Goal: Transaction & Acquisition: Purchase product/service

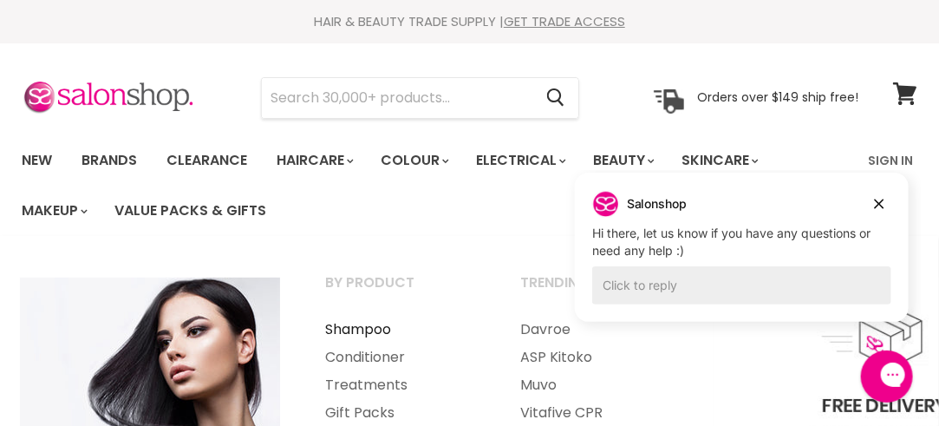
click at [386, 330] on link "Shampoo" at bounding box center [399, 330] width 192 height 28
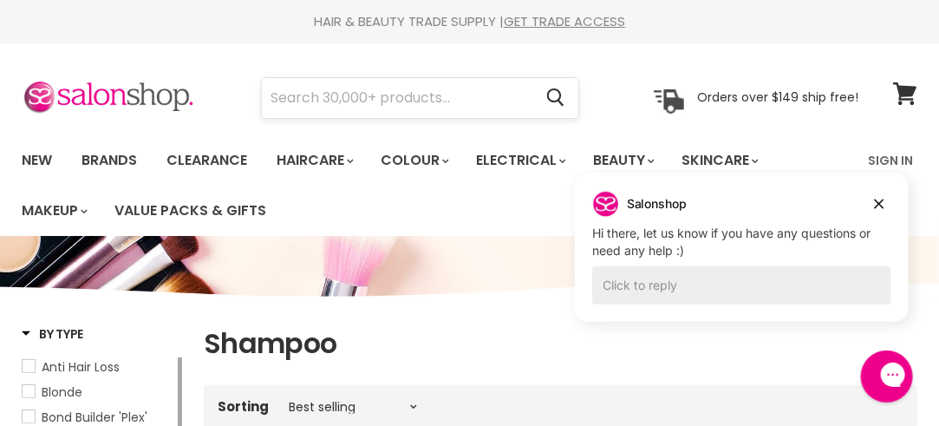
click at [305, 104] on input "Search" at bounding box center [397, 98] width 271 height 40
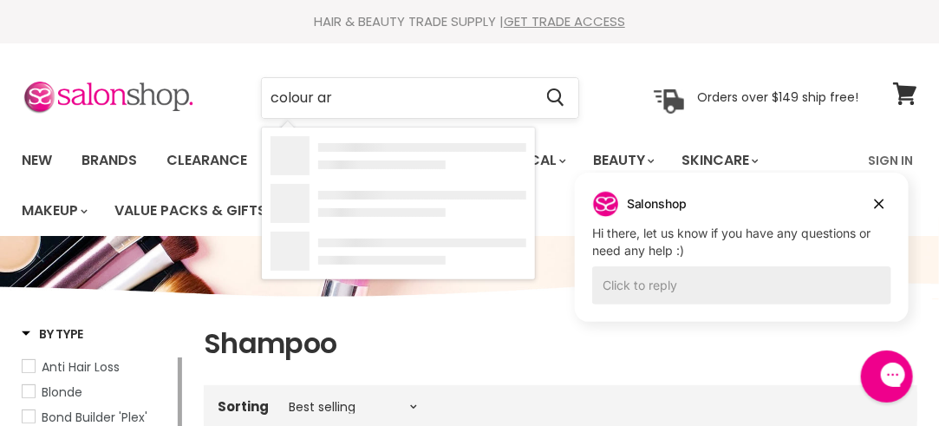
type input "colour art"
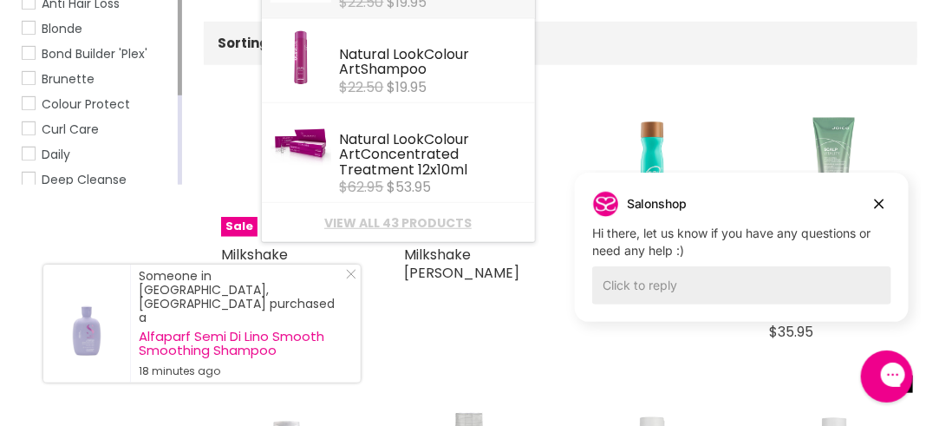
scroll to position [369, 0]
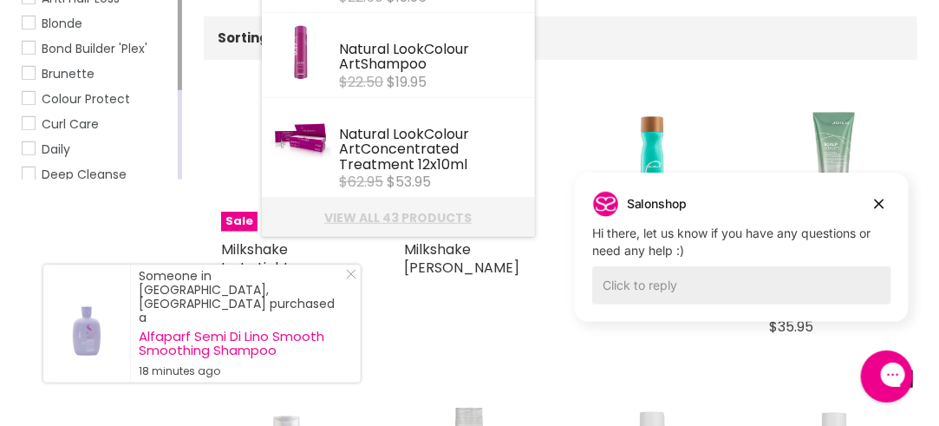
click at [453, 220] on link "View all 43 products" at bounding box center [399, 218] width 256 height 14
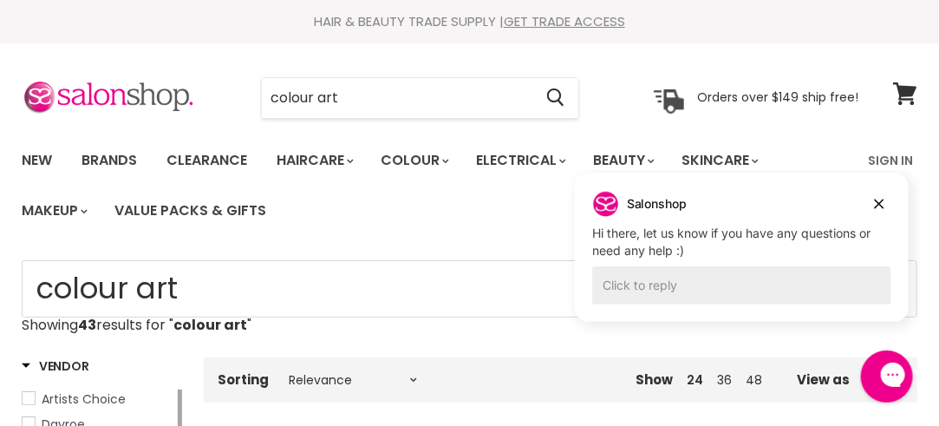
scroll to position [22, 0]
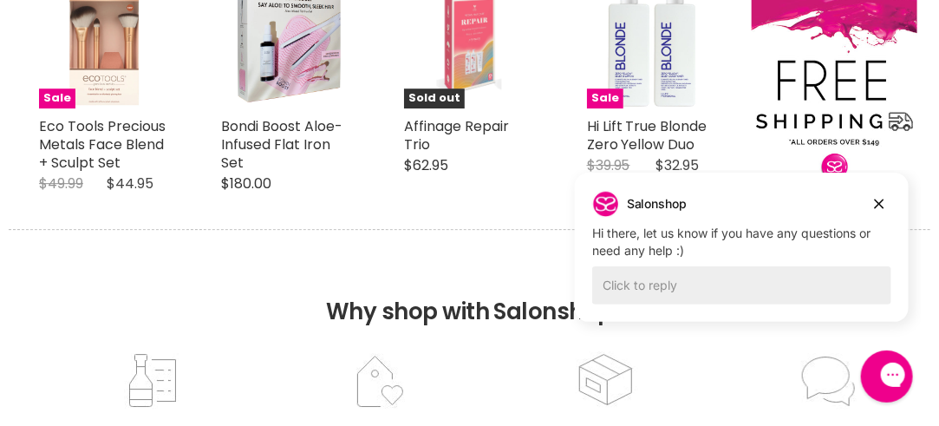
scroll to position [1658, 0]
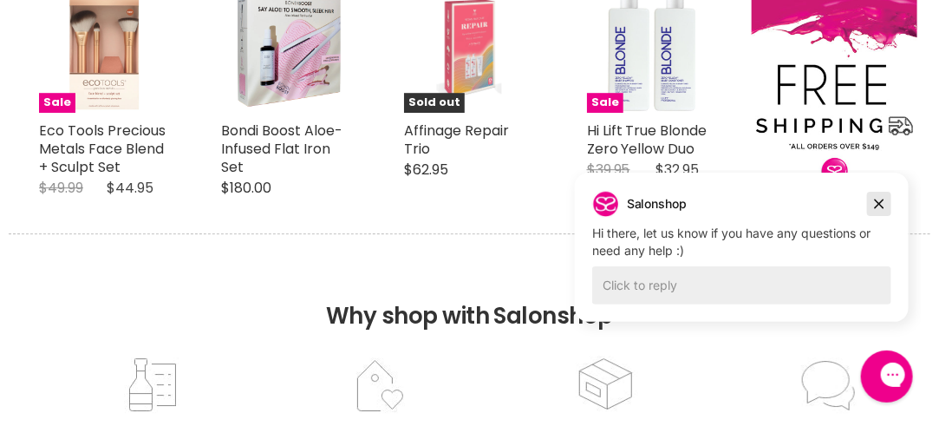
click at [880, 205] on icon "Dismiss campaign" at bounding box center [879, 204] width 10 height 10
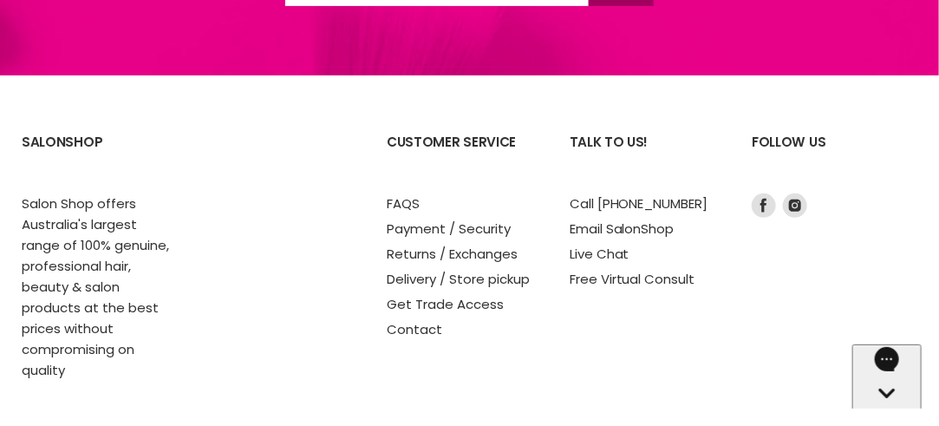
scroll to position [2547, 0]
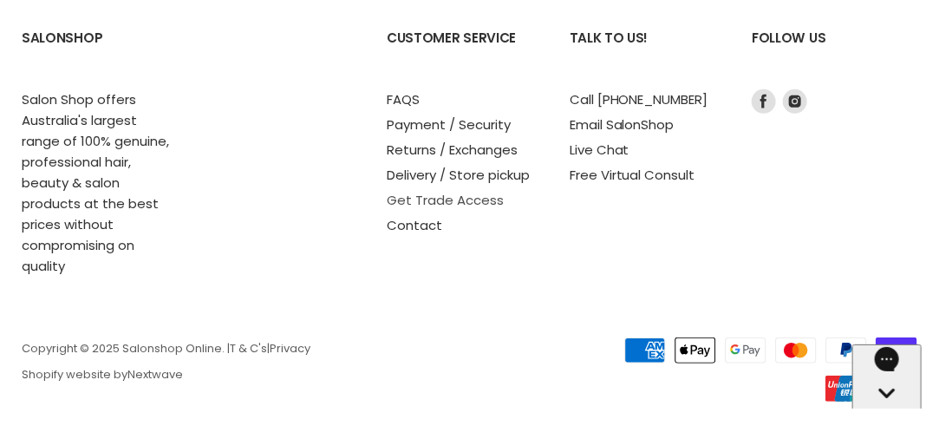
click at [455, 200] on link "Get Trade Access" at bounding box center [445, 200] width 117 height 18
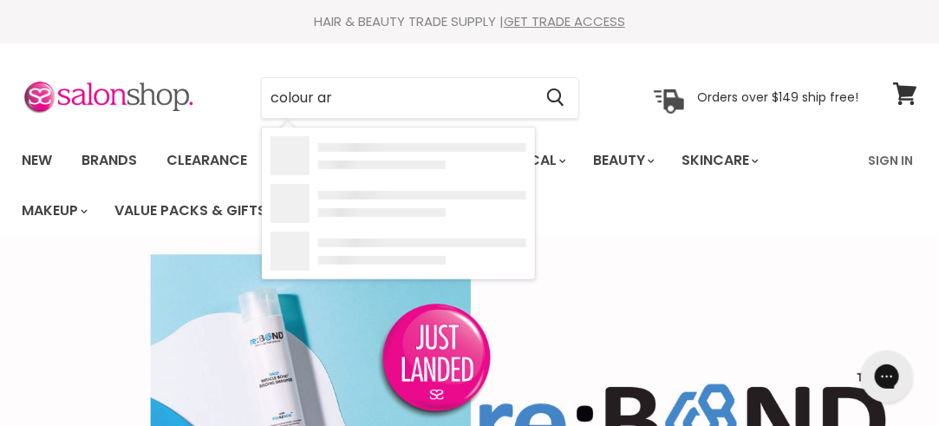
type input "colour art"
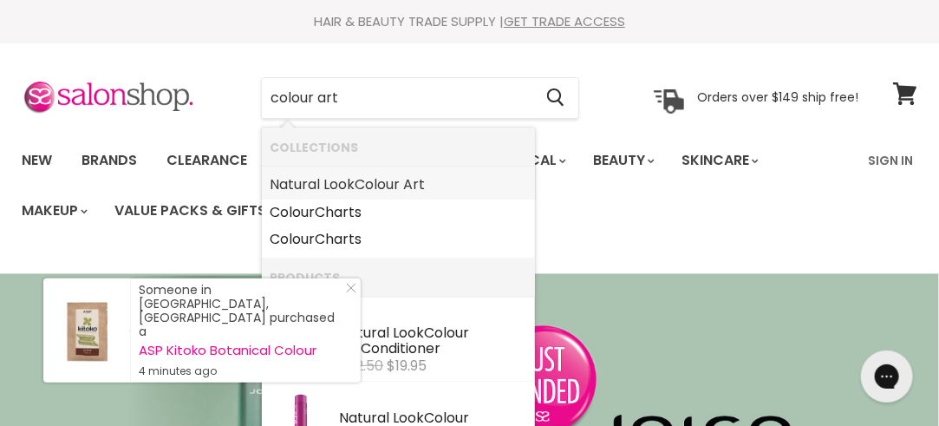
click at [408, 186] on link "Natural Look Colour Art" at bounding box center [399, 185] width 256 height 28
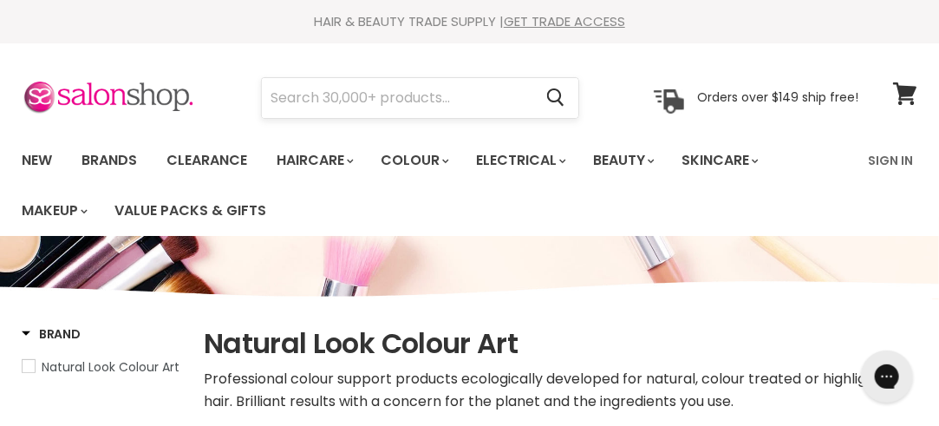
click at [358, 103] on input "Search" at bounding box center [397, 98] width 271 height 40
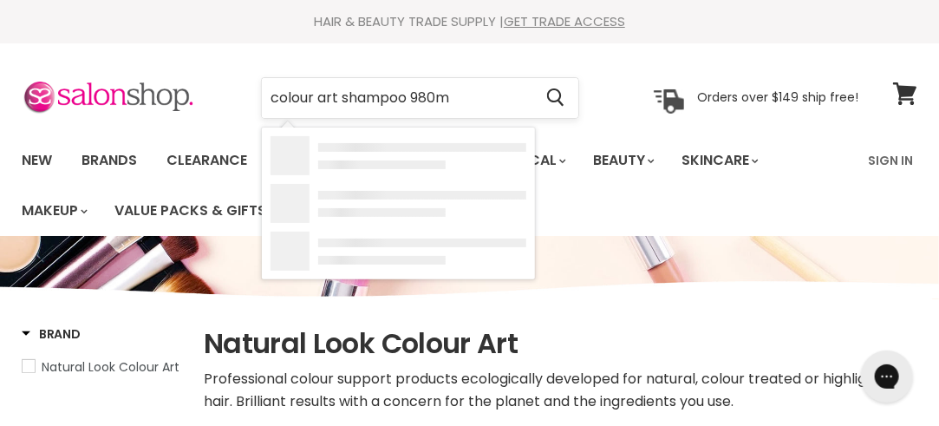
type input "colour art shampoo 980ml"
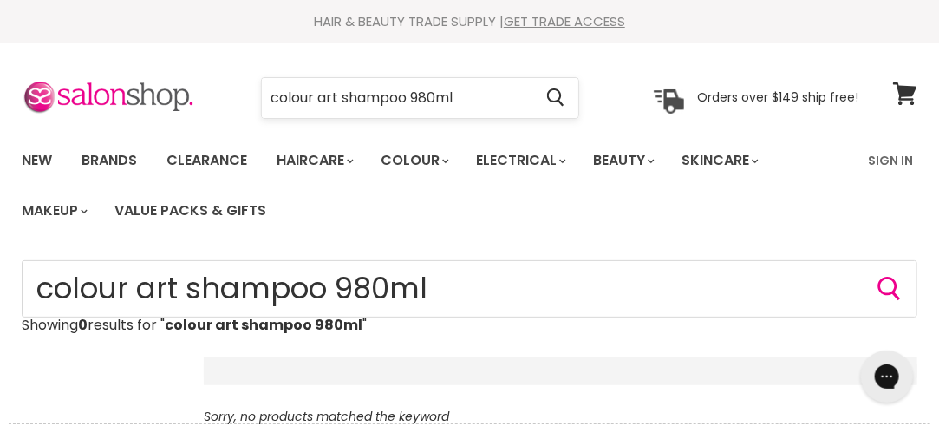
click at [469, 99] on input "colour art shampoo 980ml" at bounding box center [397, 98] width 271 height 40
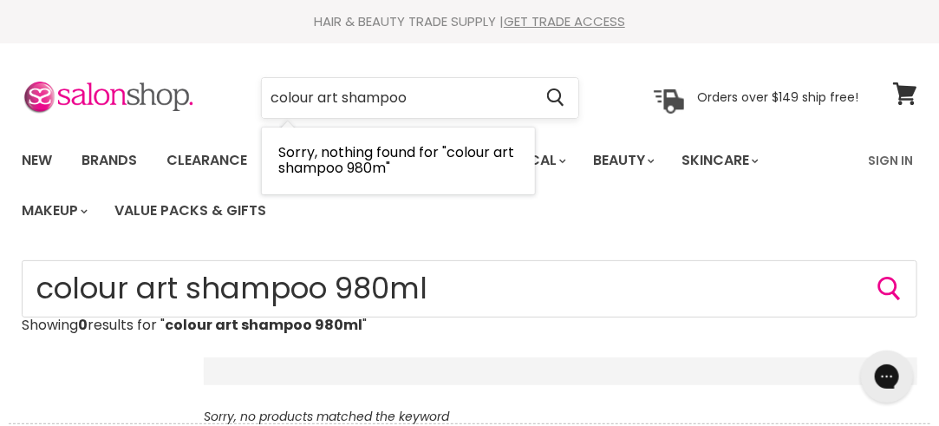
type input "colour art shampoo"
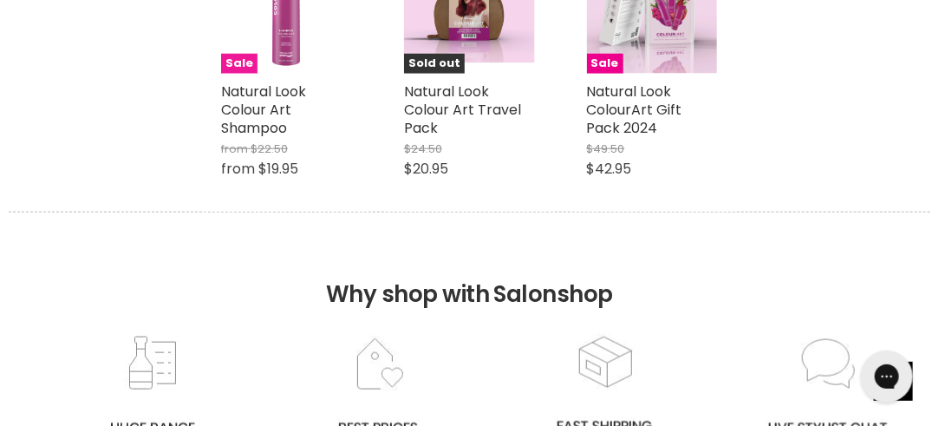
scroll to position [303, 0]
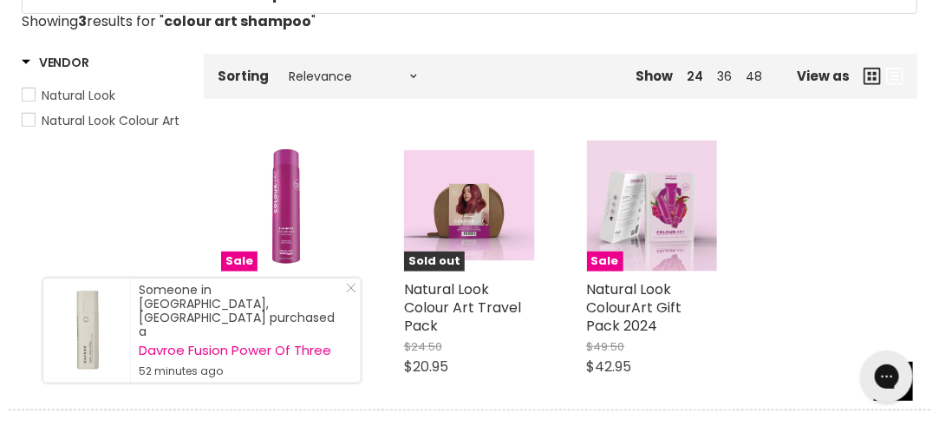
click at [35, 90] on link "Natural Look" at bounding box center [102, 95] width 160 height 19
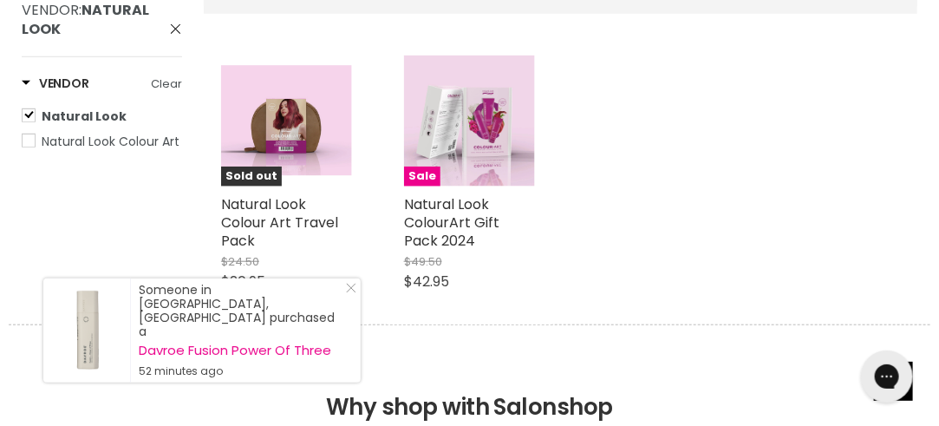
scroll to position [411, 0]
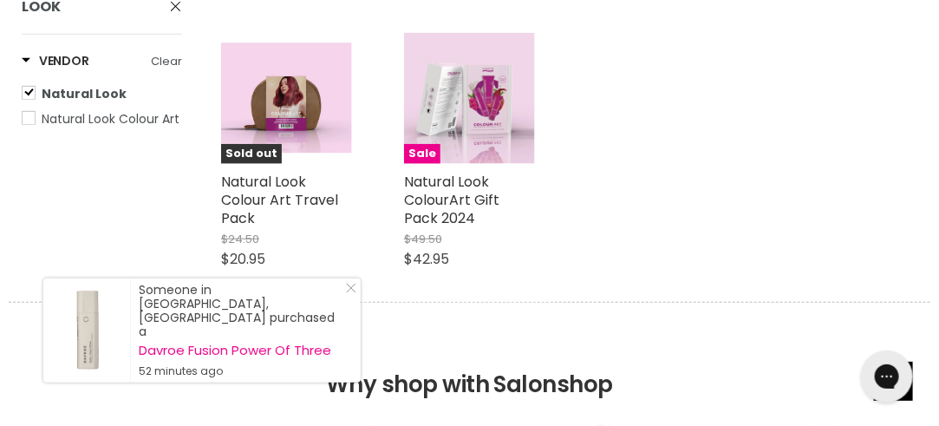
click at [27, 117] on span "Natural Look Colour Art" at bounding box center [29, 118] width 12 height 12
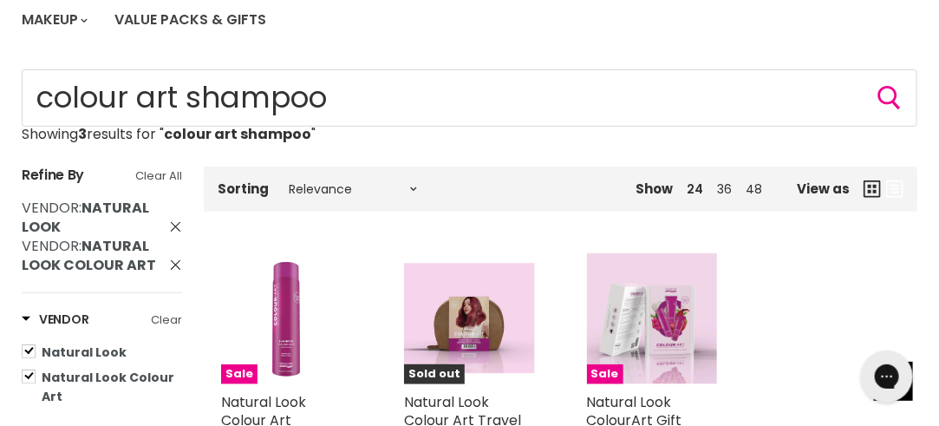
scroll to position [217, 0]
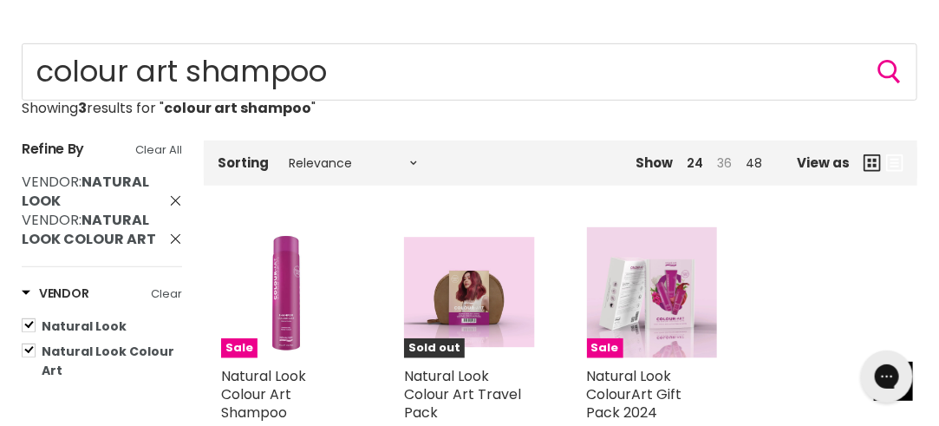
click at [730, 162] on link "36" at bounding box center [724, 162] width 15 height 17
click at [756, 155] on link "48" at bounding box center [754, 162] width 16 height 17
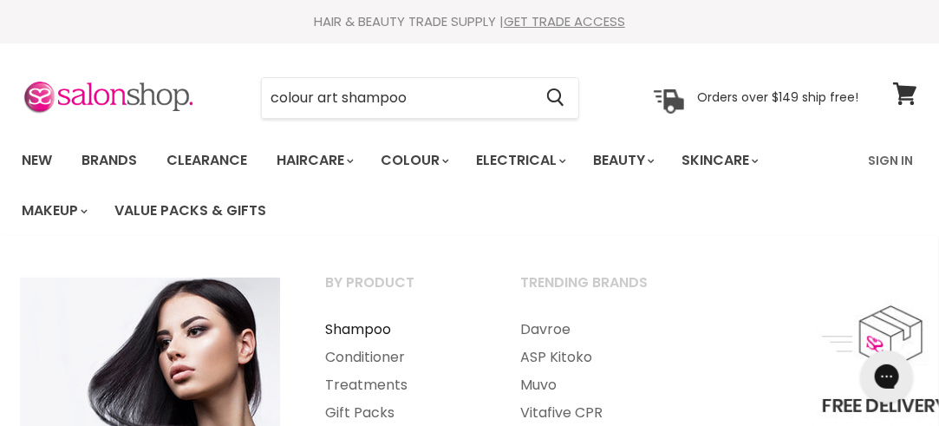
click at [369, 326] on link "Shampoo" at bounding box center [399, 330] width 192 height 28
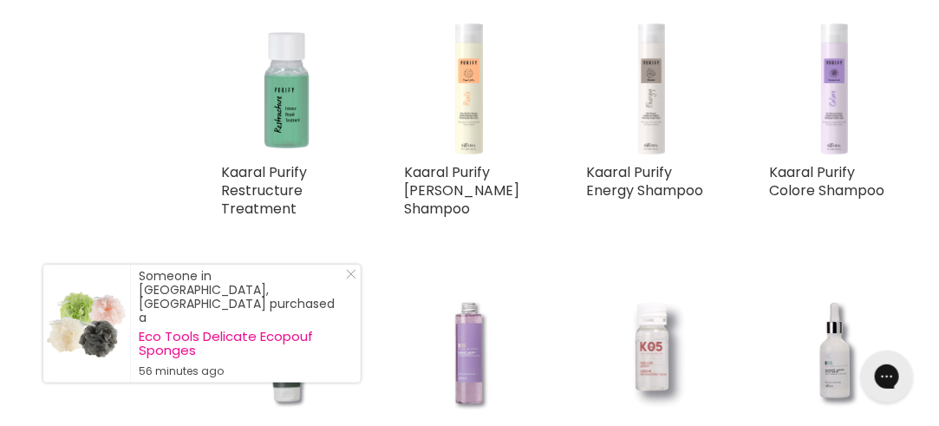
scroll to position [6111, 0]
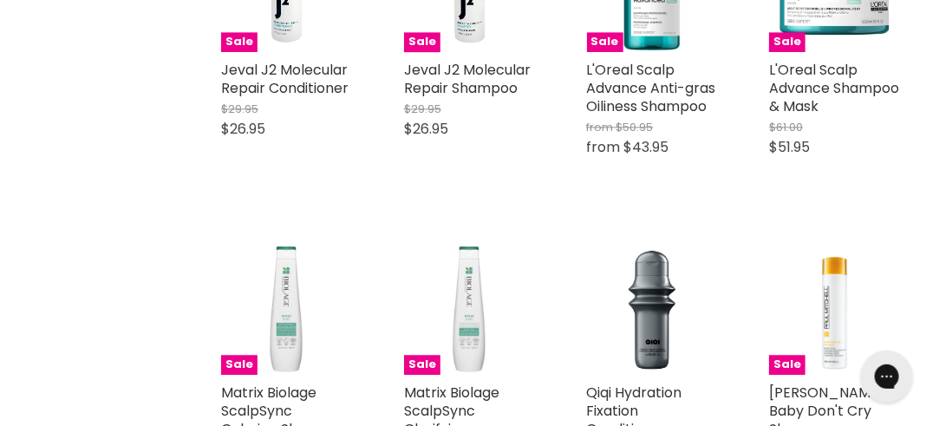
scroll to position [10143, 0]
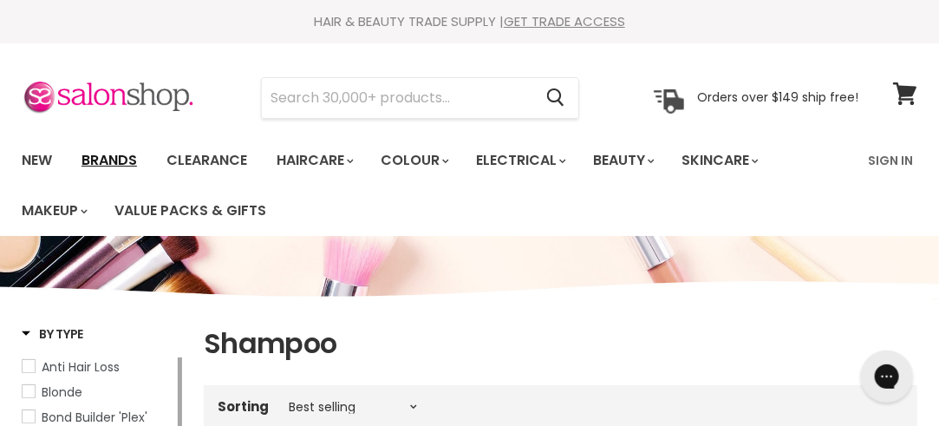
click at [102, 155] on link "Brands" at bounding box center [109, 160] width 82 height 36
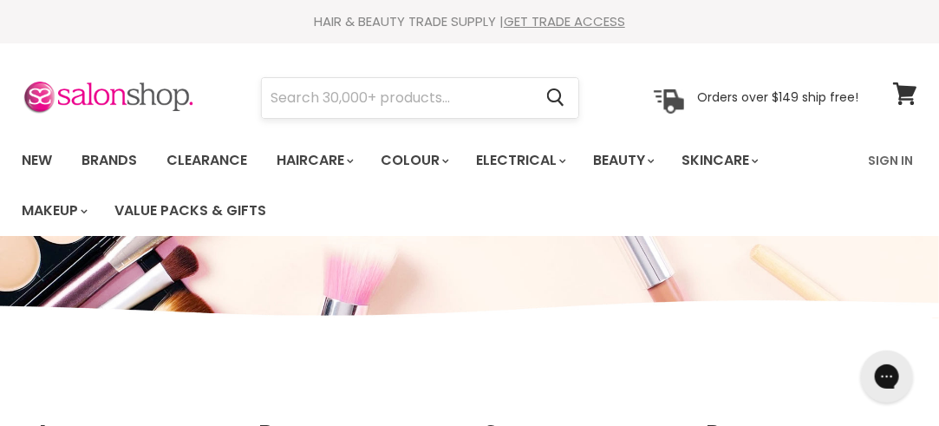
click at [364, 96] on input "Search" at bounding box center [397, 98] width 271 height 40
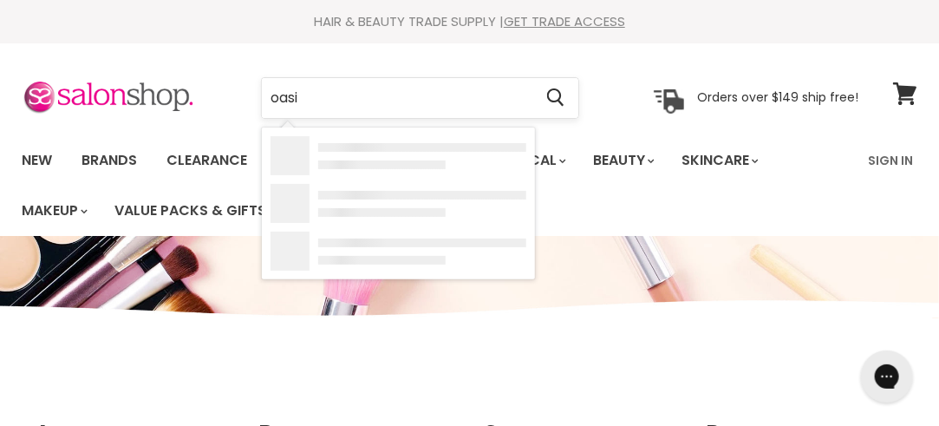
type input "oasis"
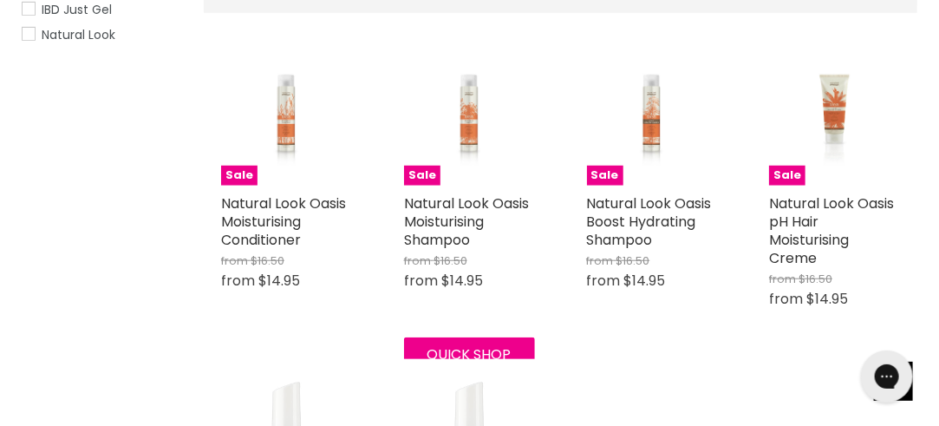
scroll to position [369, 0]
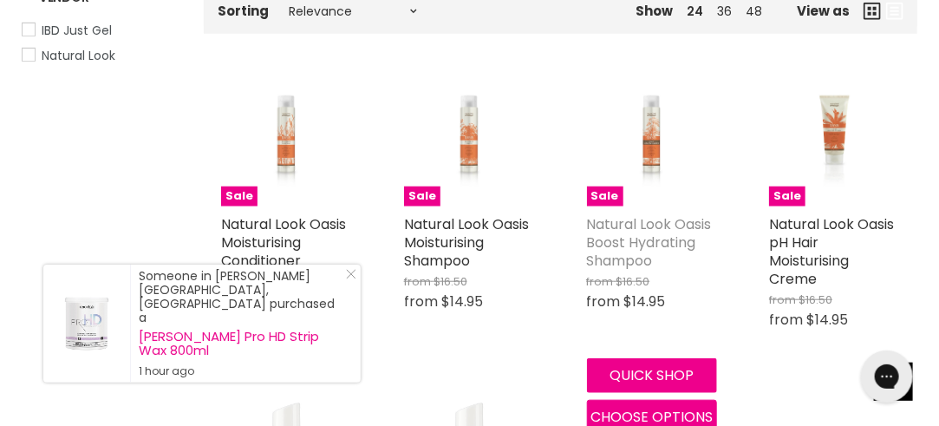
click at [643, 230] on link "Natural Look Oasis Boost Hydrating Shampoo" at bounding box center [649, 242] width 125 height 56
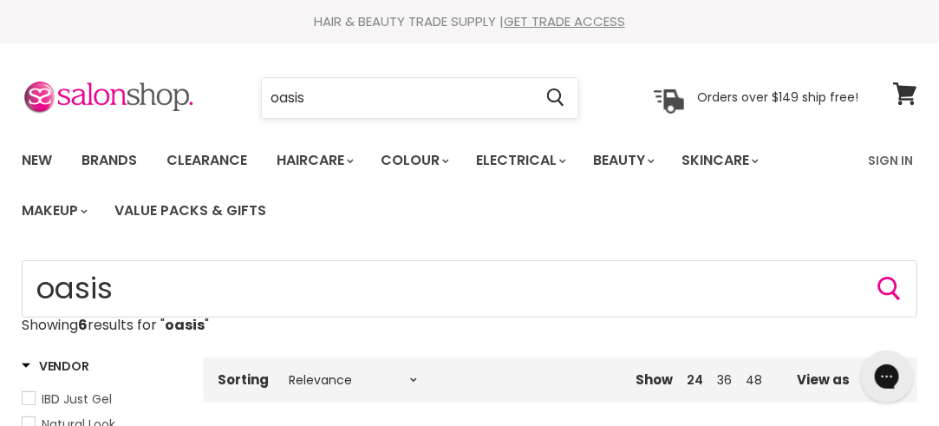
click at [326, 97] on input "oasis" at bounding box center [397, 98] width 271 height 40
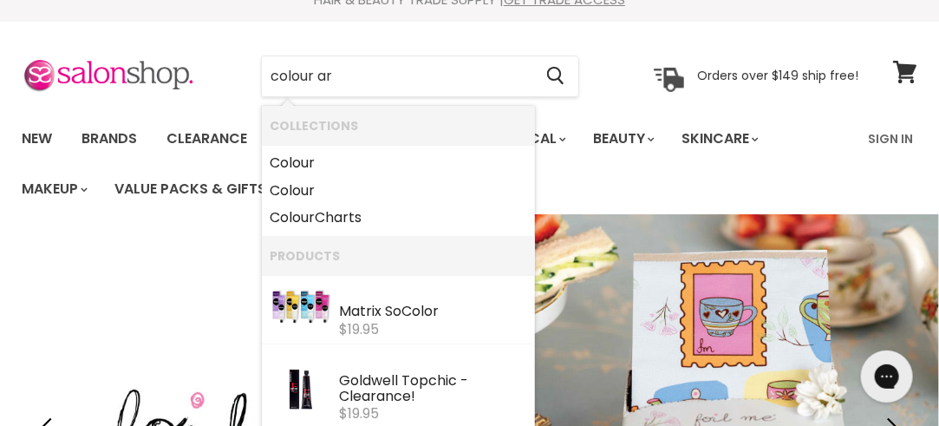
type input "colour art"
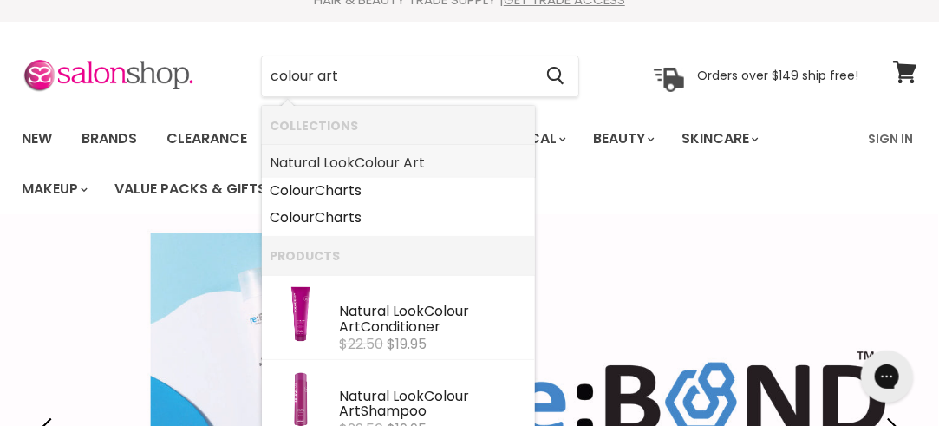
click at [390, 159] on b "Colour" at bounding box center [378, 163] width 45 height 20
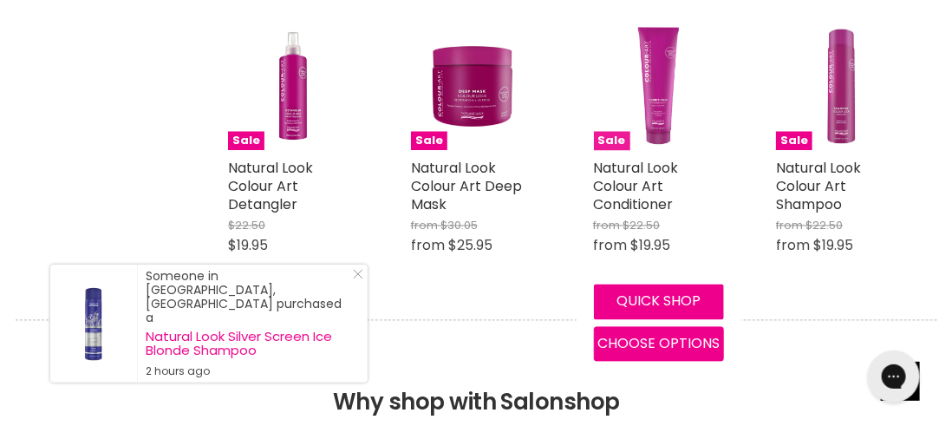
scroll to position [1041, 0]
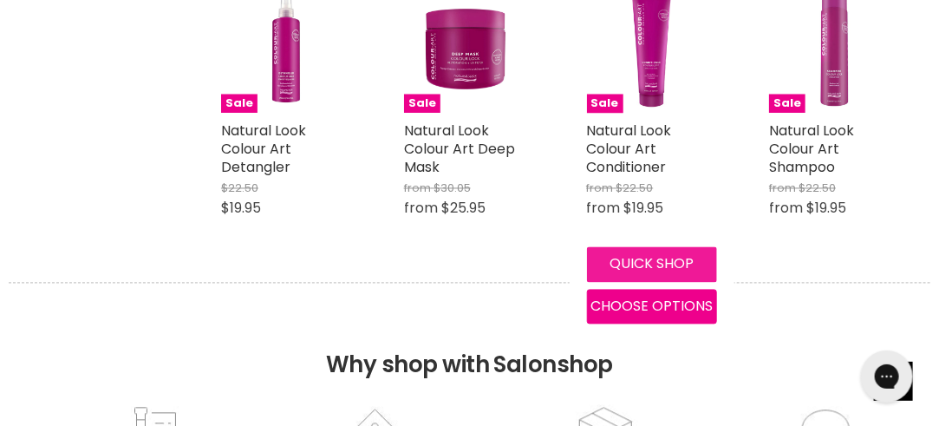
click at [641, 261] on button "Quick shop" at bounding box center [652, 264] width 131 height 35
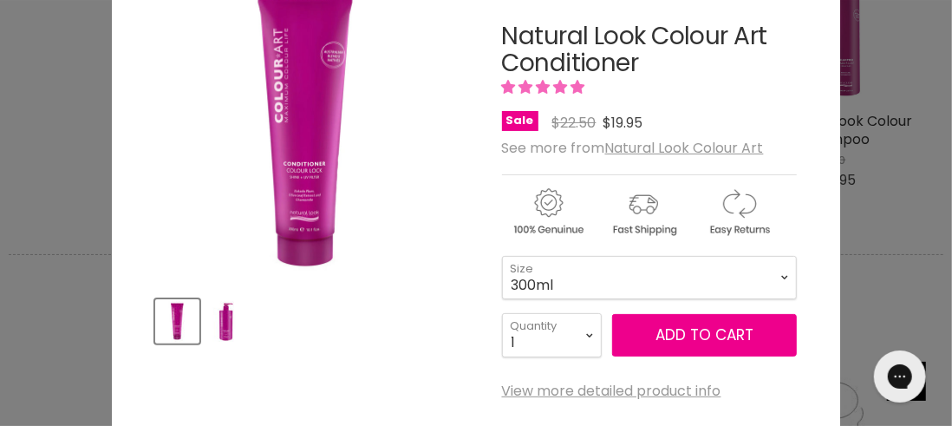
scroll to position [87, 0]
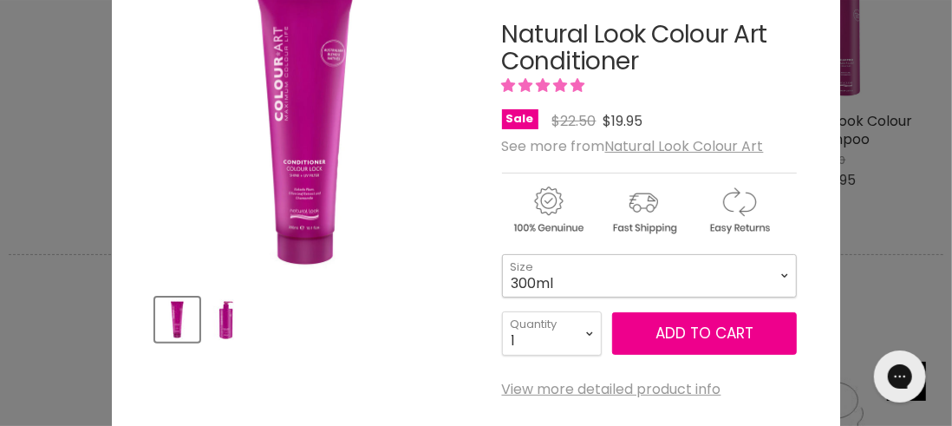
click at [778, 276] on select "300ml 1 Litre" at bounding box center [649, 275] width 295 height 43
click at [502, 254] on select "300ml 1 Litre" at bounding box center [649, 275] width 295 height 43
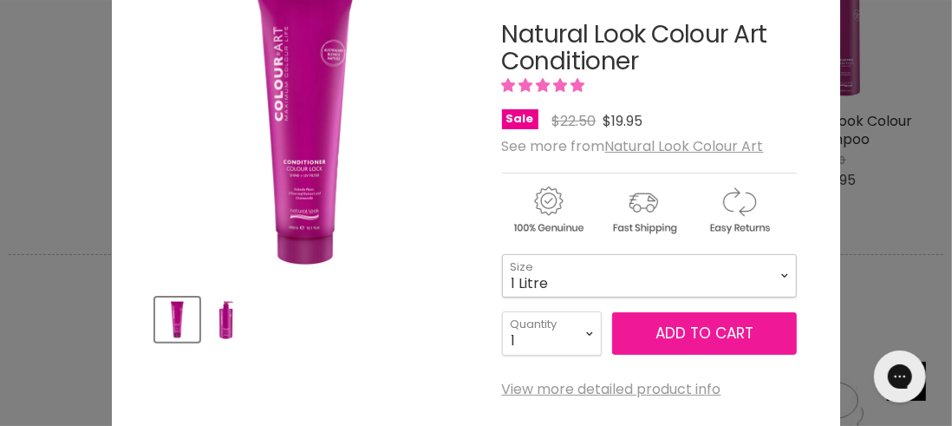
select select "1 Litre"
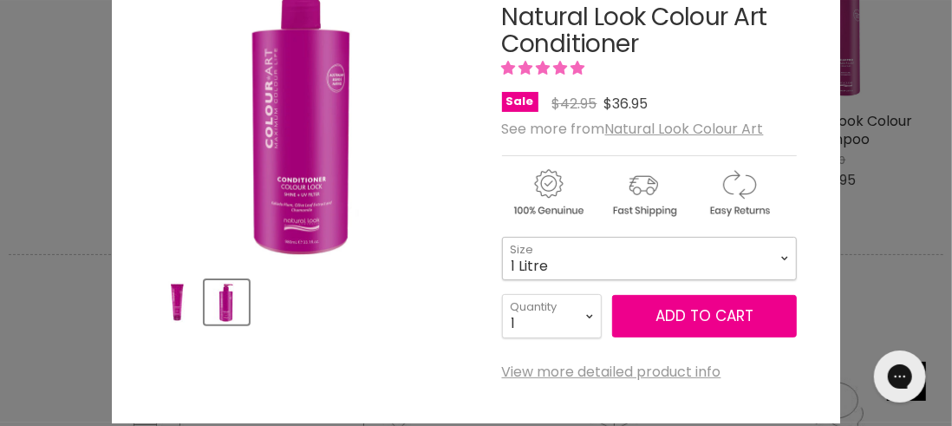
scroll to position [108, 0]
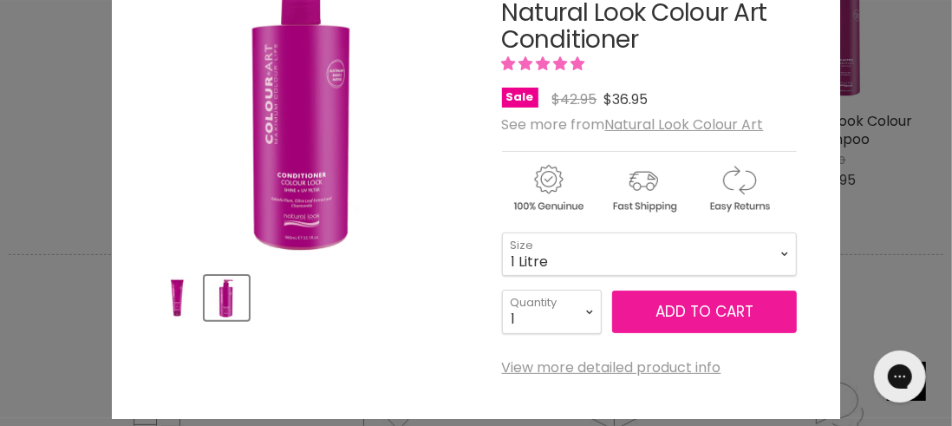
click at [699, 311] on button "Add to cart" at bounding box center [704, 311] width 185 height 43
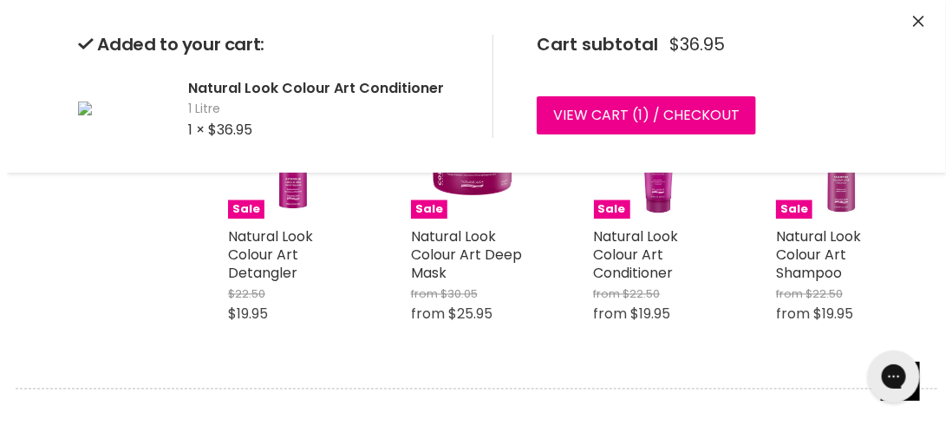
scroll to position [931, 0]
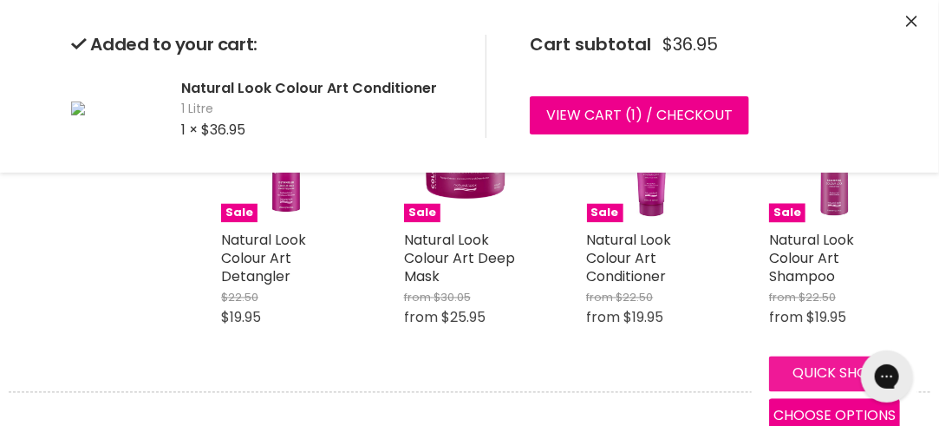
click at [816, 377] on div "Sale Natural Look Colour Art Shampoo from $22.50 from $19.95 Natural Look Colou…" at bounding box center [835, 262] width 166 height 375
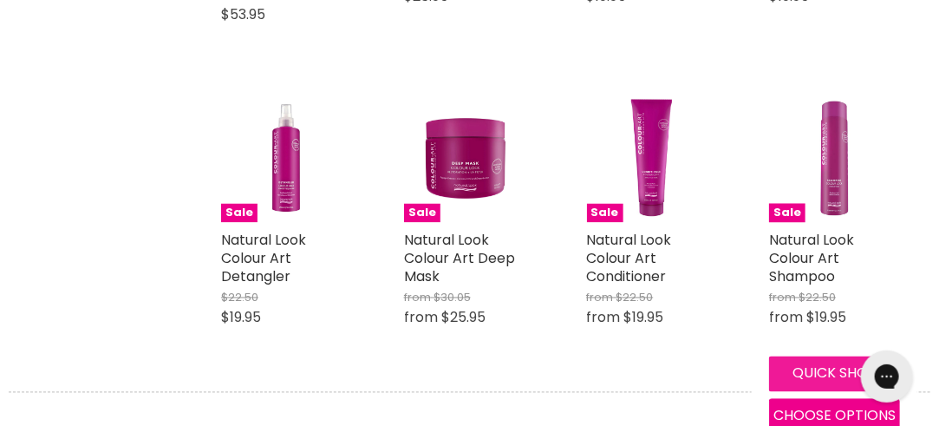
click at [817, 369] on button "Quick shop" at bounding box center [834, 373] width 131 height 35
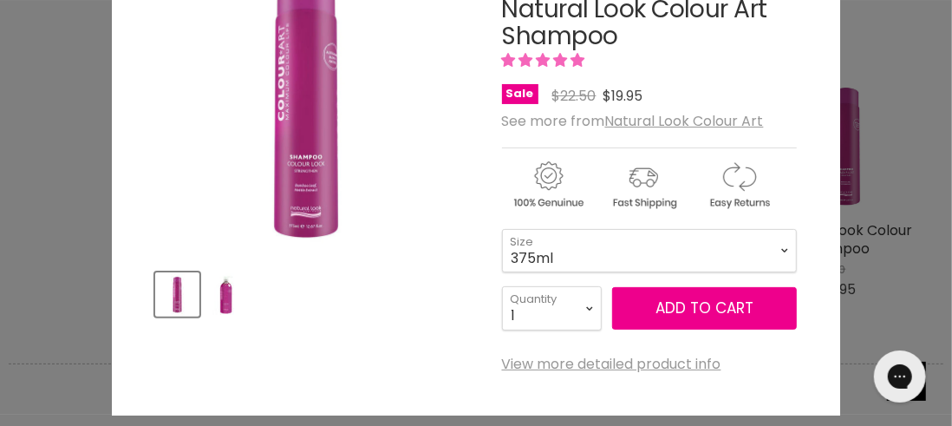
scroll to position [120, 0]
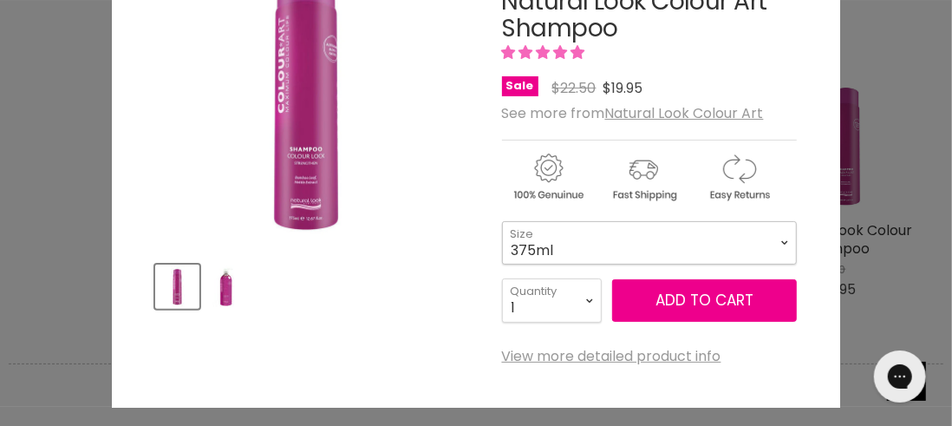
click at [773, 240] on select "375ml 1 Litre" at bounding box center [649, 242] width 295 height 43
click at [502, 221] on select "375ml 1 Litre" at bounding box center [649, 242] width 295 height 43
select select "1 Litre"
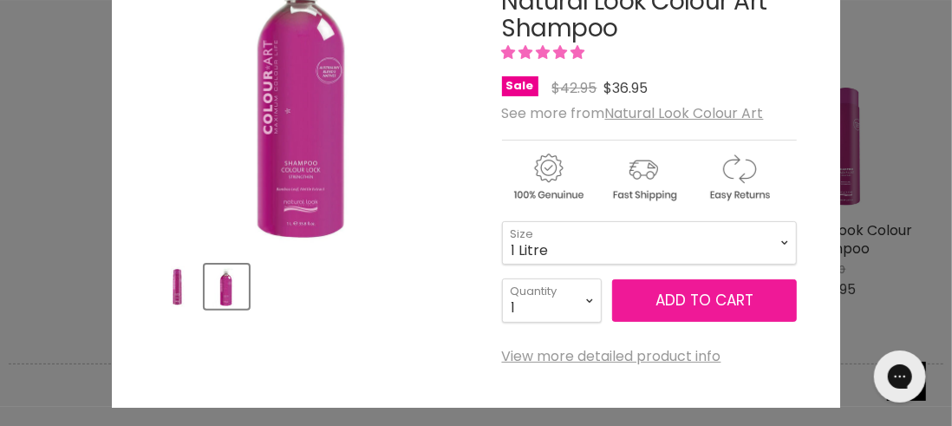
click at [740, 303] on button "Add to cart" at bounding box center [704, 300] width 185 height 43
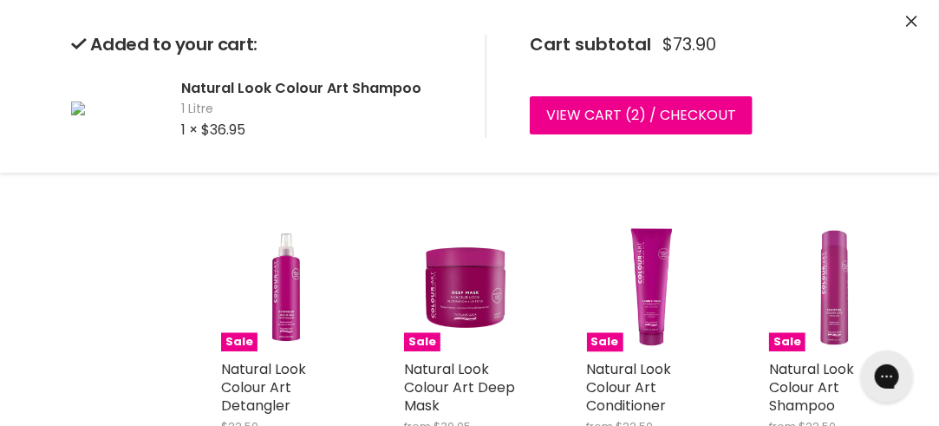
scroll to position [802, 0]
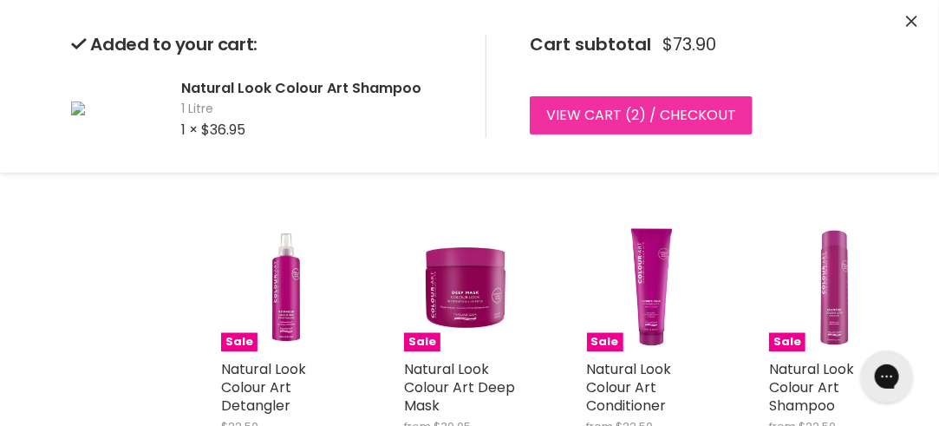
click at [577, 116] on link "View cart ( 2 ) / Checkout" at bounding box center [641, 115] width 223 height 38
